Goal: Transaction & Acquisition: Subscribe to service/newsletter

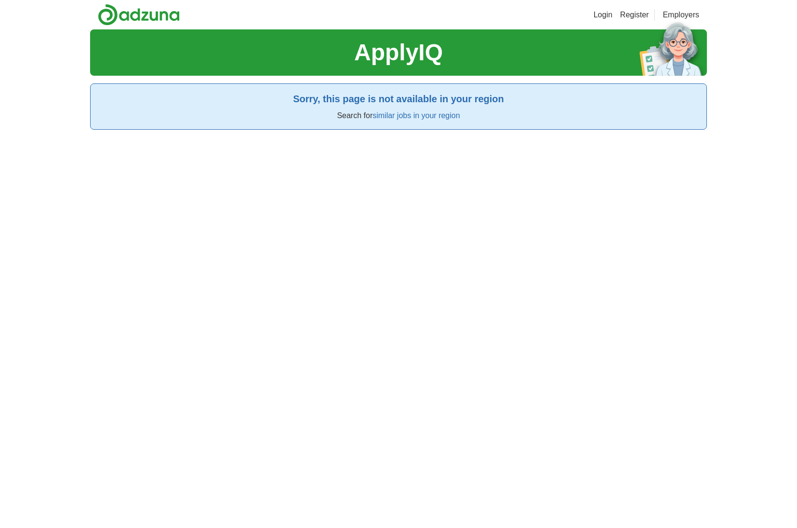
click at [350, 50] on section "ApplyIQ" at bounding box center [398, 52] width 617 height 46
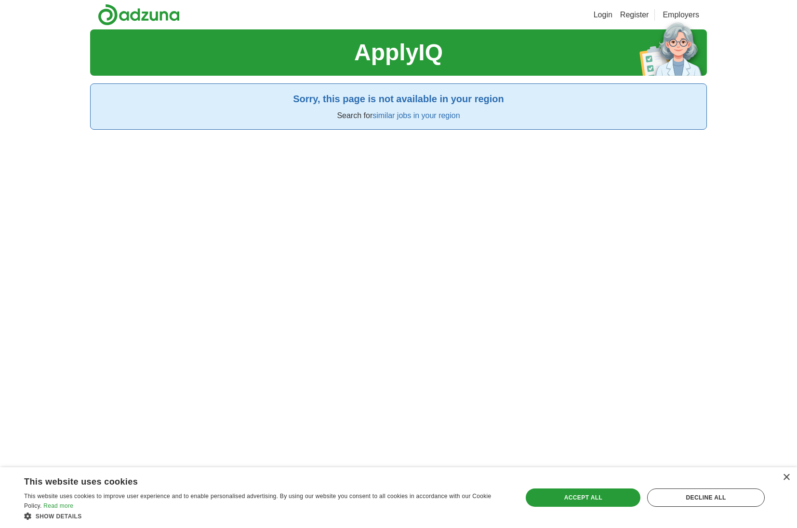
click at [348, 60] on section "ApplyIQ" at bounding box center [398, 52] width 617 height 46
click at [392, 53] on h1 "ApplyIQ" at bounding box center [398, 52] width 89 height 35
click at [612, 14] on link "Login" at bounding box center [603, 15] width 19 height 12
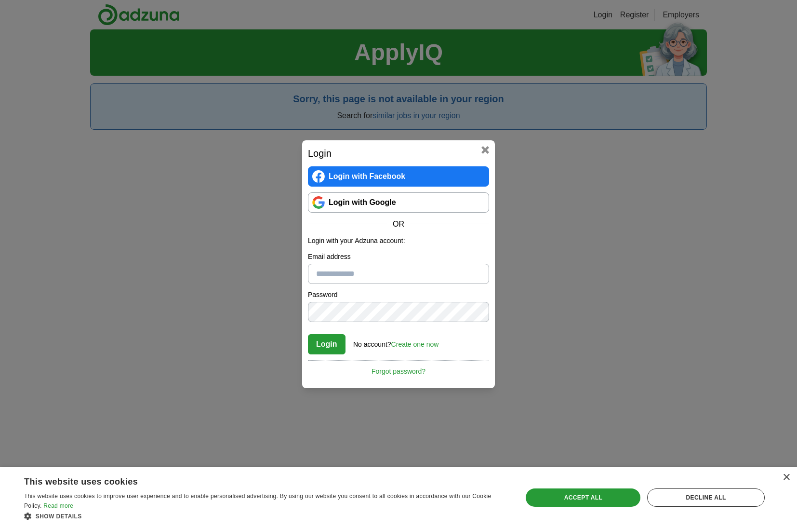
click at [428, 207] on link "Login with Google" at bounding box center [398, 202] width 181 height 20
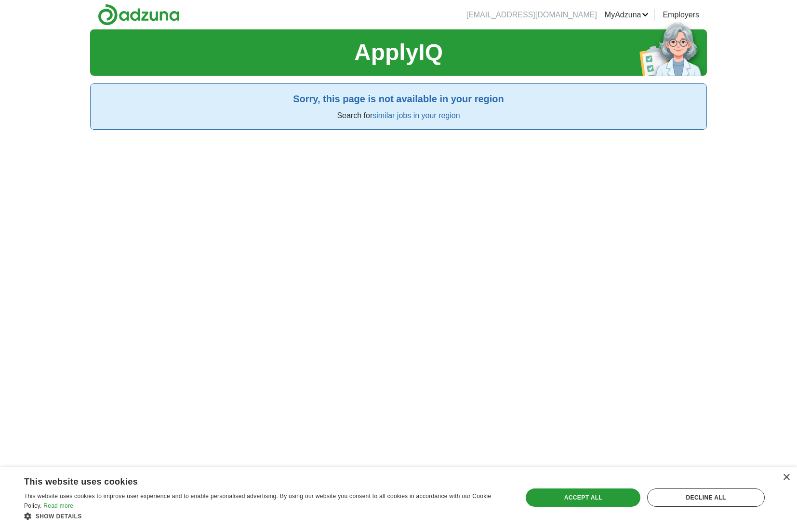
click at [490, 60] on section "ApplyIQ" at bounding box center [398, 52] width 617 height 46
click at [398, 48] on h1 "ApplyIQ" at bounding box center [398, 52] width 89 height 35
click at [405, 116] on link "similar jobs in your region" at bounding box center [416, 115] width 87 height 8
